Goal: Check status: Check status

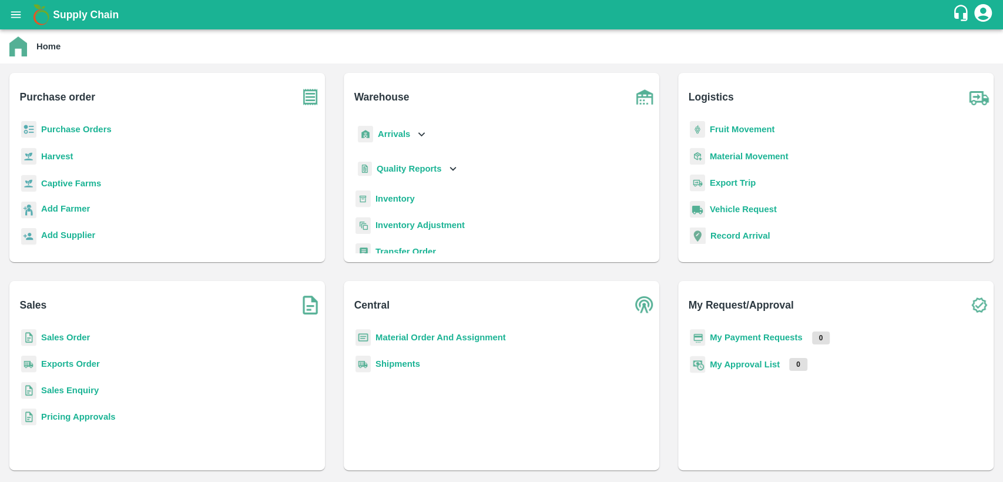
click at [49, 330] on div "Sales Order" at bounding box center [167, 342] width 297 height 26
click at [57, 338] on b "Sales Order" at bounding box center [65, 337] width 49 height 9
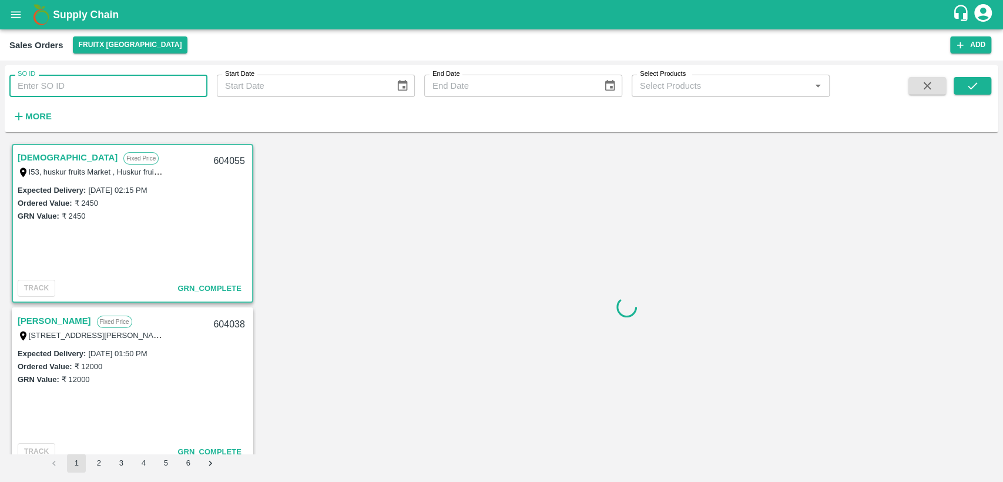
click at [68, 92] on input "SO ID" at bounding box center [108, 86] width 198 height 22
paste input "603569"
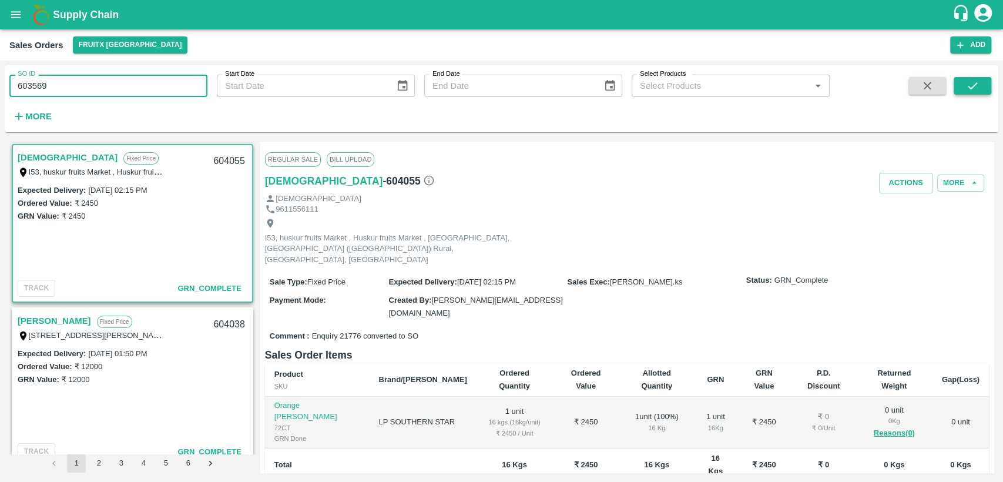
type input "603569"
click at [974, 83] on icon "submit" at bounding box center [972, 85] width 13 height 13
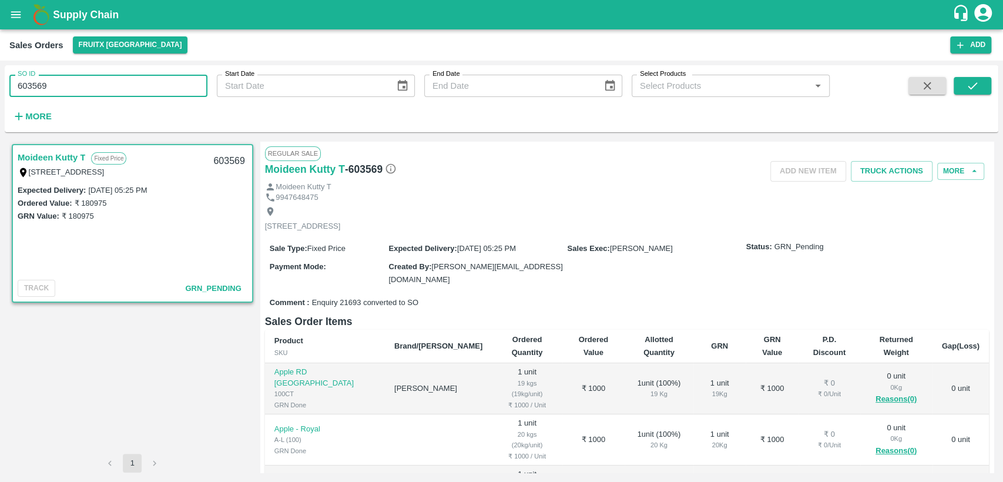
click at [0, 81] on div "SO ID 603569 SO ID Start Date Start Date End Date End Date Select Products Sele…" at bounding box center [501, 272] width 1003 height 422
paste input "text"
click at [983, 86] on button "submit" at bounding box center [973, 86] width 38 height 18
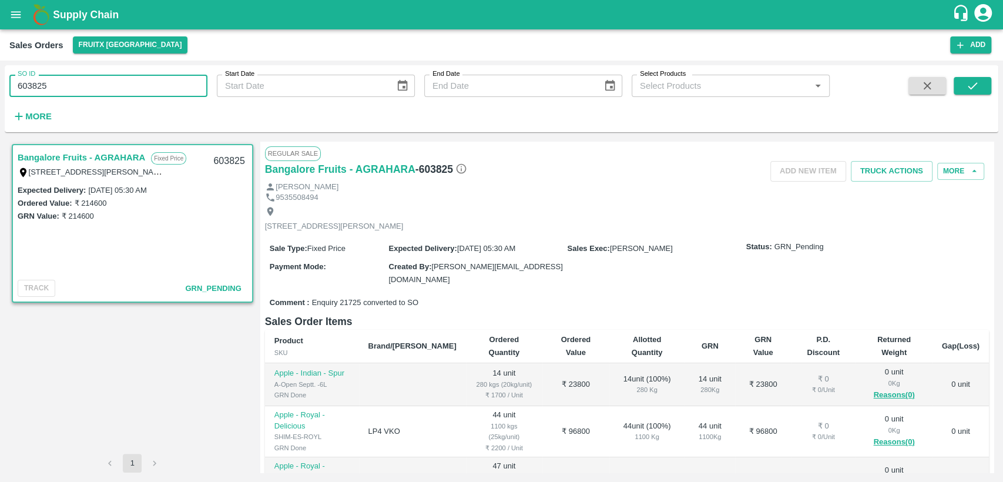
drag, startPoint x: 52, startPoint y: 85, endPoint x: 0, endPoint y: 82, distance: 52.4
click at [0, 82] on div "SO ID 603825 SO ID Start Date Start Date End Date End Date Select Products Sele…" at bounding box center [501, 272] width 1003 height 422
paste input "text"
click at [964, 93] on button "submit" at bounding box center [973, 86] width 38 height 18
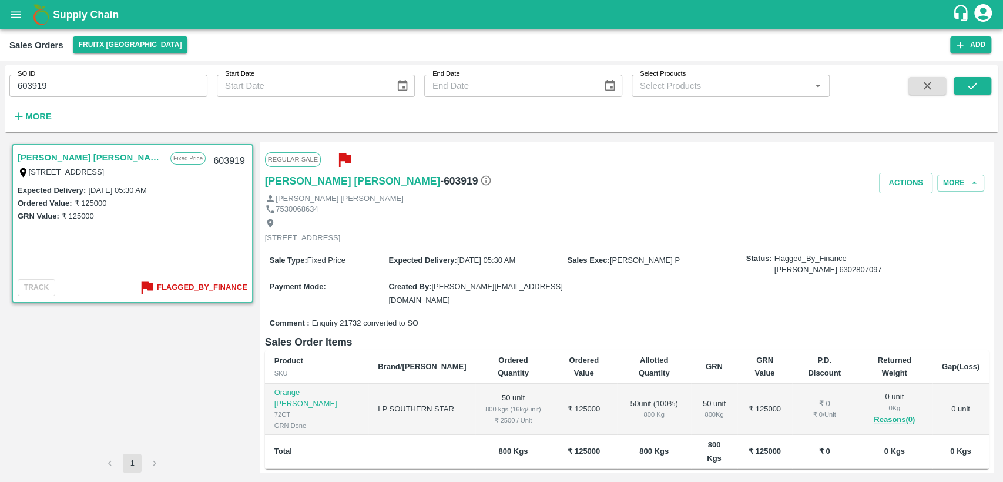
click at [190, 287] on b "Flagged_By_Finance" at bounding box center [202, 288] width 91 height 14
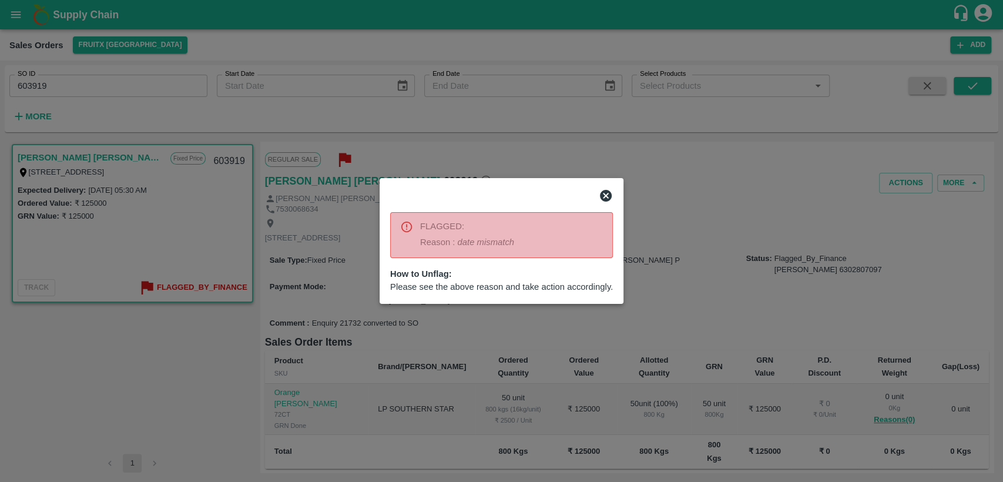
click at [607, 192] on icon at bounding box center [606, 196] width 12 height 12
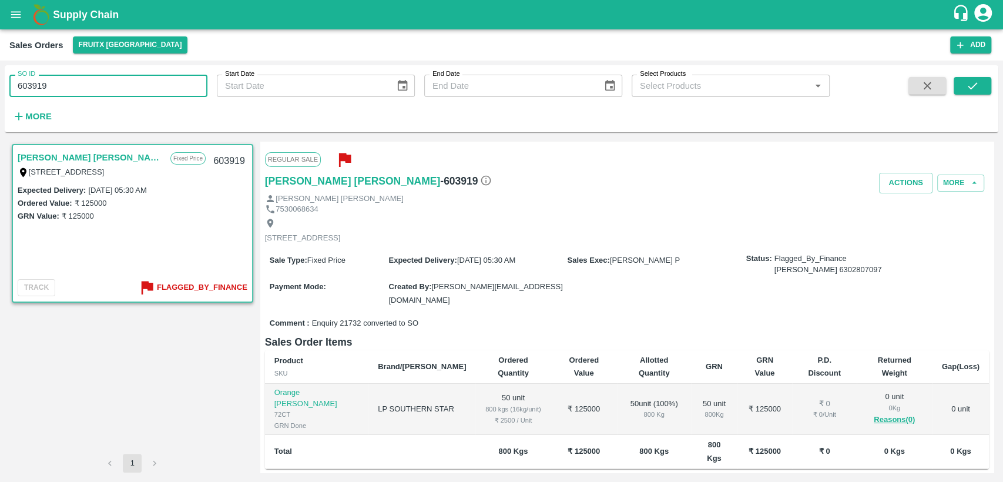
click at [0, 86] on div "SO ID 603919 SO ID Start Date Start Date End Date End Date Select Products Sele…" at bounding box center [501, 272] width 1003 height 422
paste input "text"
type input "603956"
click at [978, 83] on icon "submit" at bounding box center [972, 85] width 13 height 13
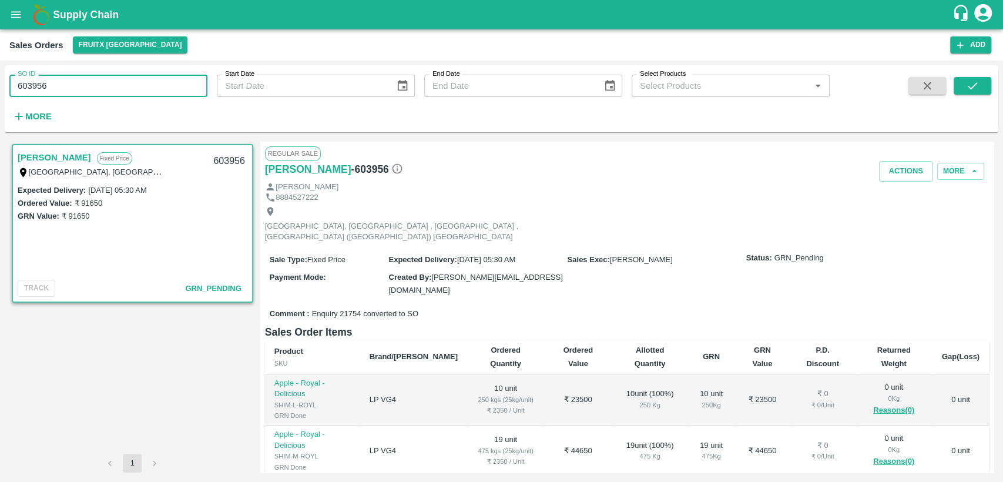
drag, startPoint x: 9, startPoint y: 87, endPoint x: 0, endPoint y: 81, distance: 10.9
click at [0, 81] on div "SO ID 603956 SO ID Start Date Start Date End Date End Date Select Products Sele…" at bounding box center [501, 272] width 1003 height 422
